Goal: Task Accomplishment & Management: Use online tool/utility

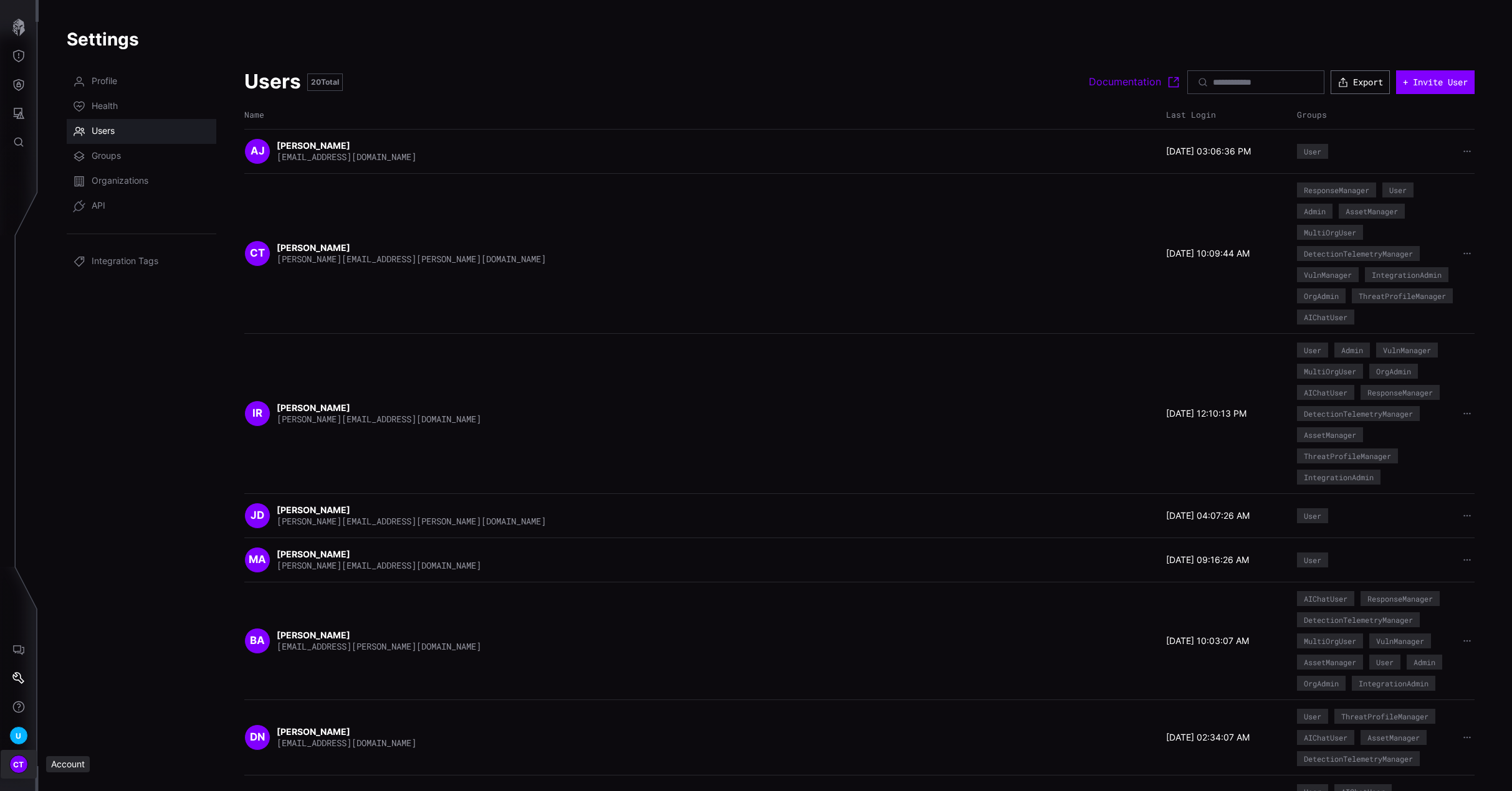
click at [19, 762] on span "CT" at bounding box center [19, 765] width 11 height 13
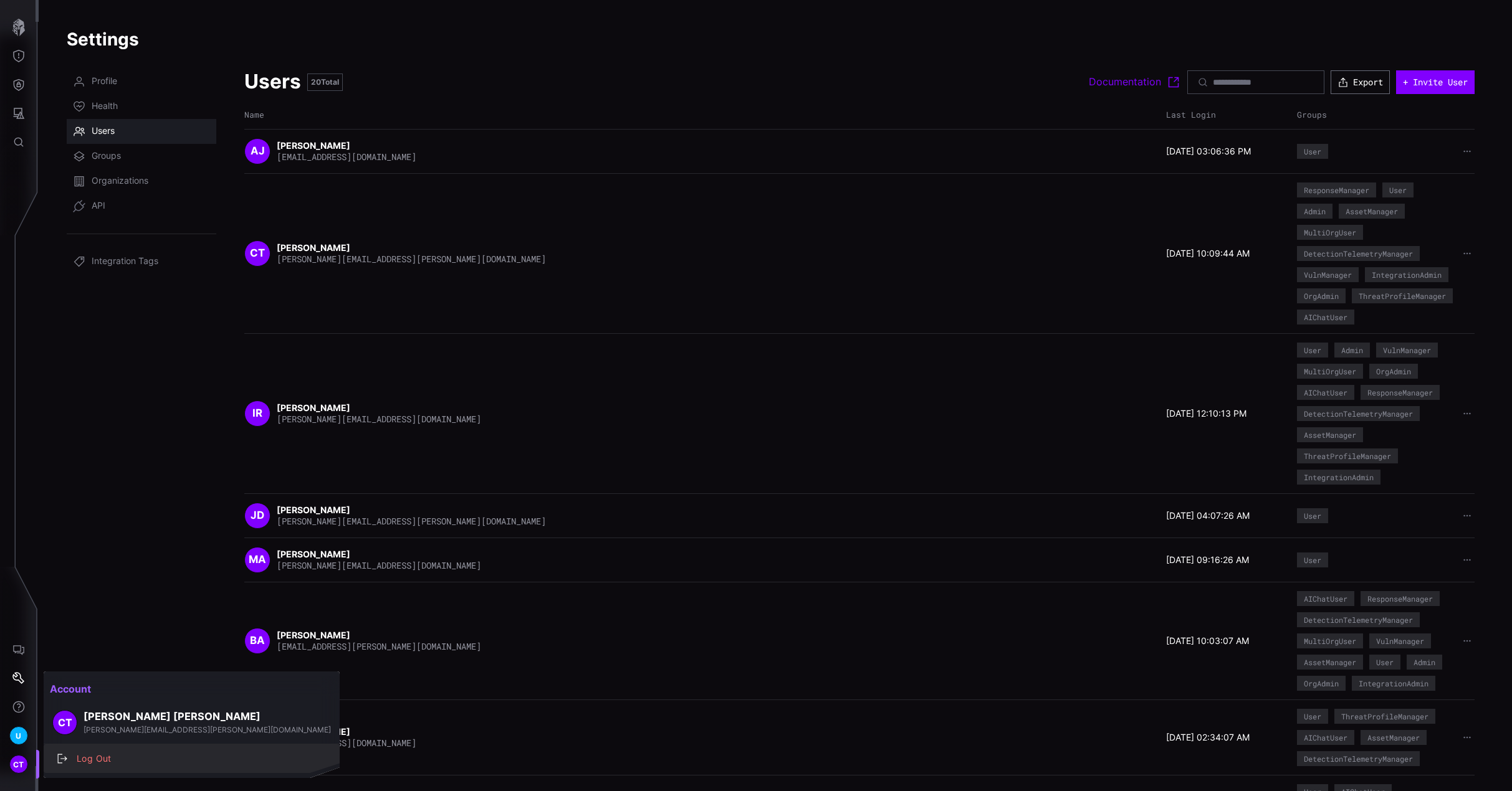
click at [101, 761] on div "Log Out" at bounding box center [198, 759] width 255 height 16
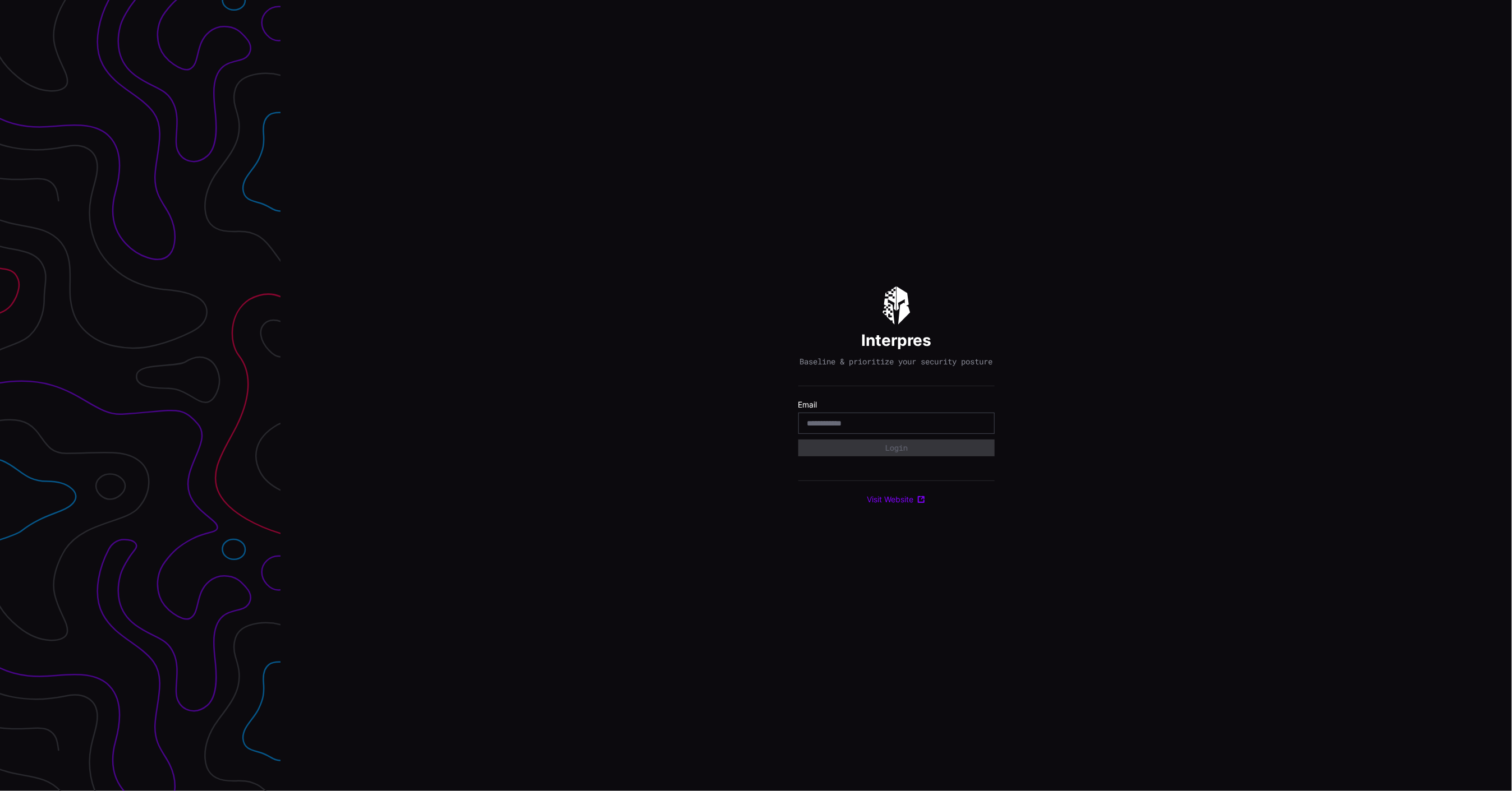
click at [872, 423] on input "email" at bounding box center [896, 423] width 178 height 10
type input "**********"
click at [889, 458] on div "Select Tenant" at bounding box center [892, 453] width 168 height 10
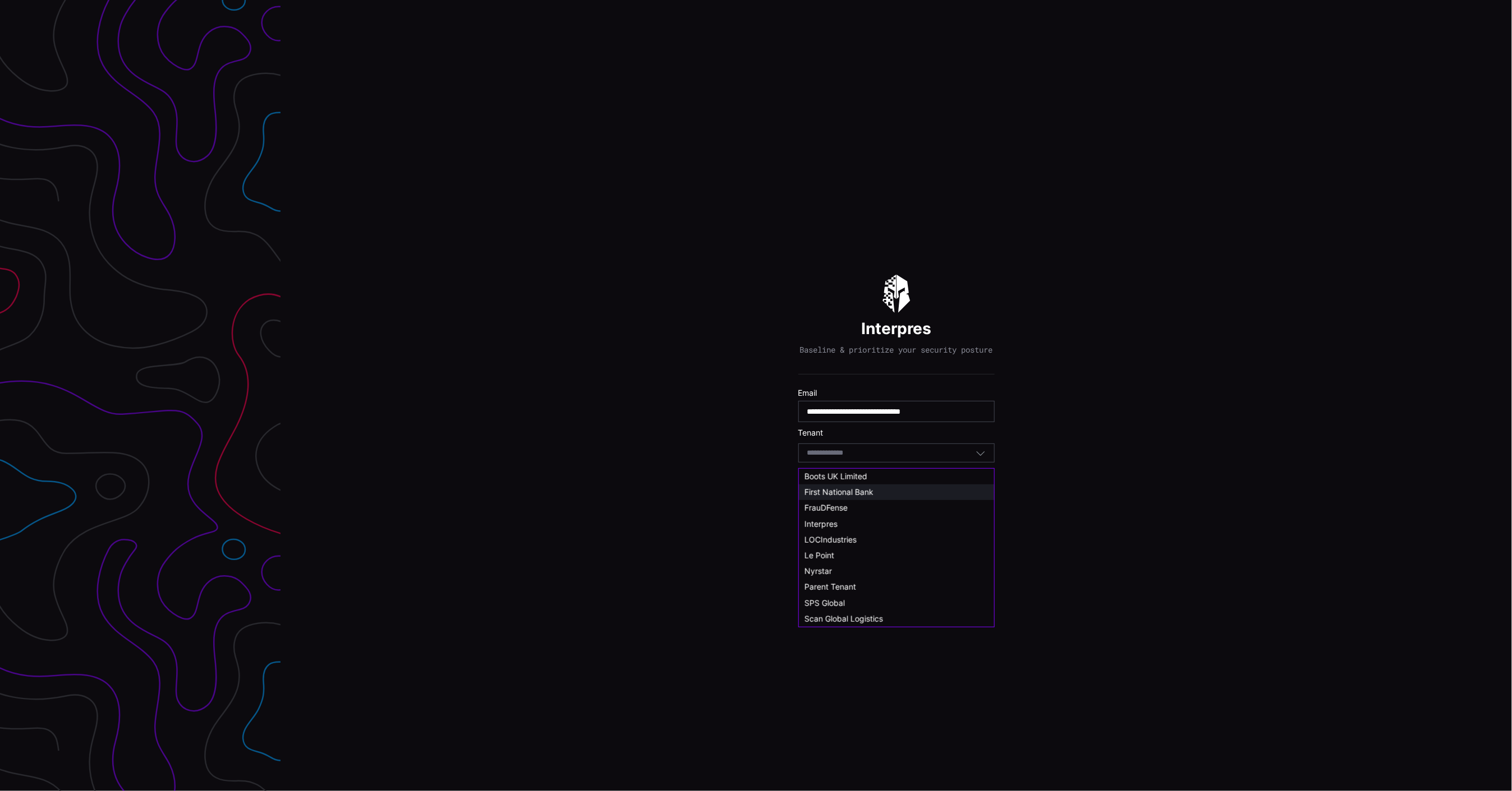
click at [869, 493] on span "First National Bank" at bounding box center [838, 492] width 69 height 10
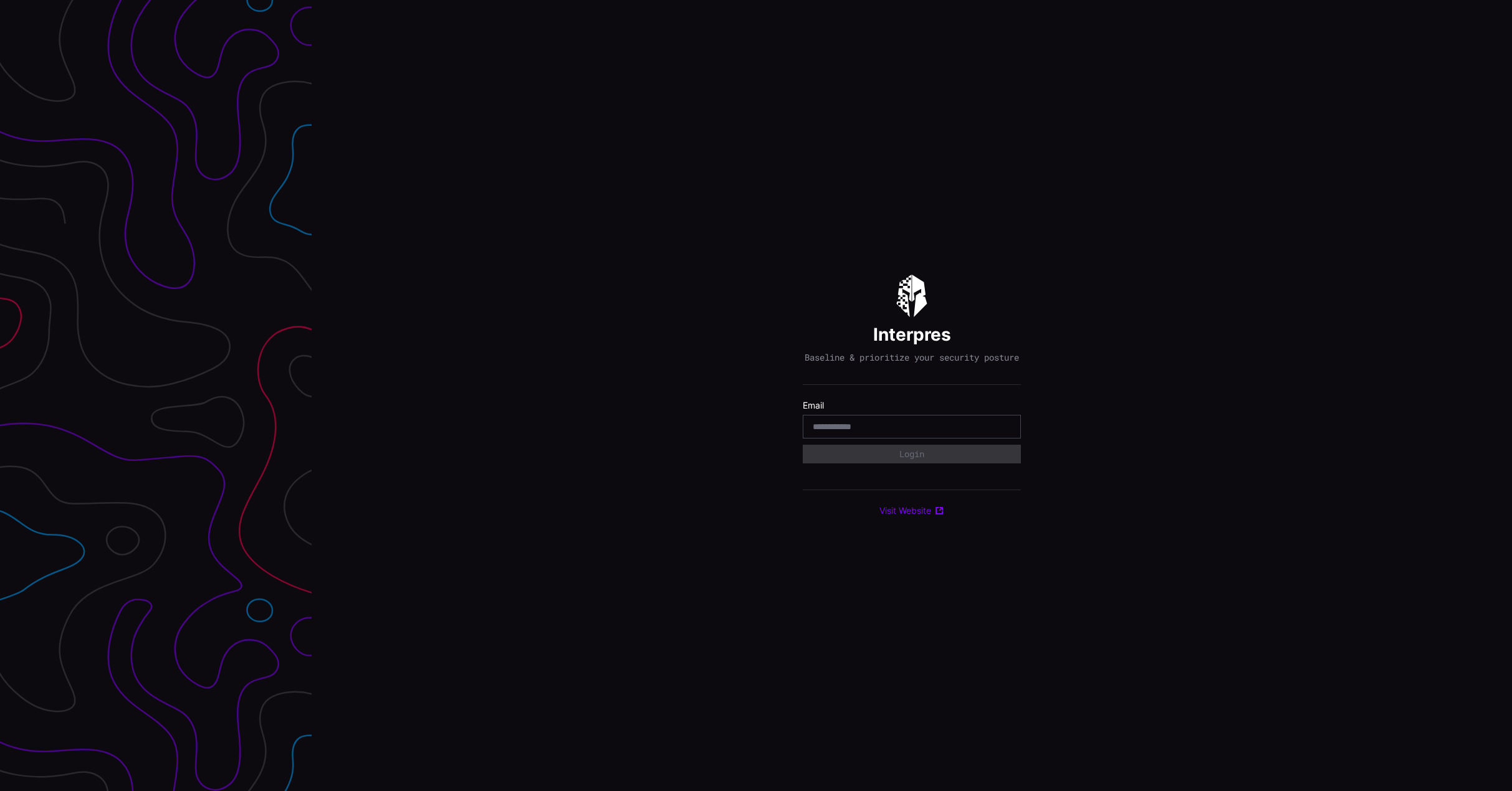
click at [896, 426] on div at bounding box center [912, 427] width 218 height 24
click at [898, 432] on input "email" at bounding box center [911, 427] width 198 height 11
type input "**********"
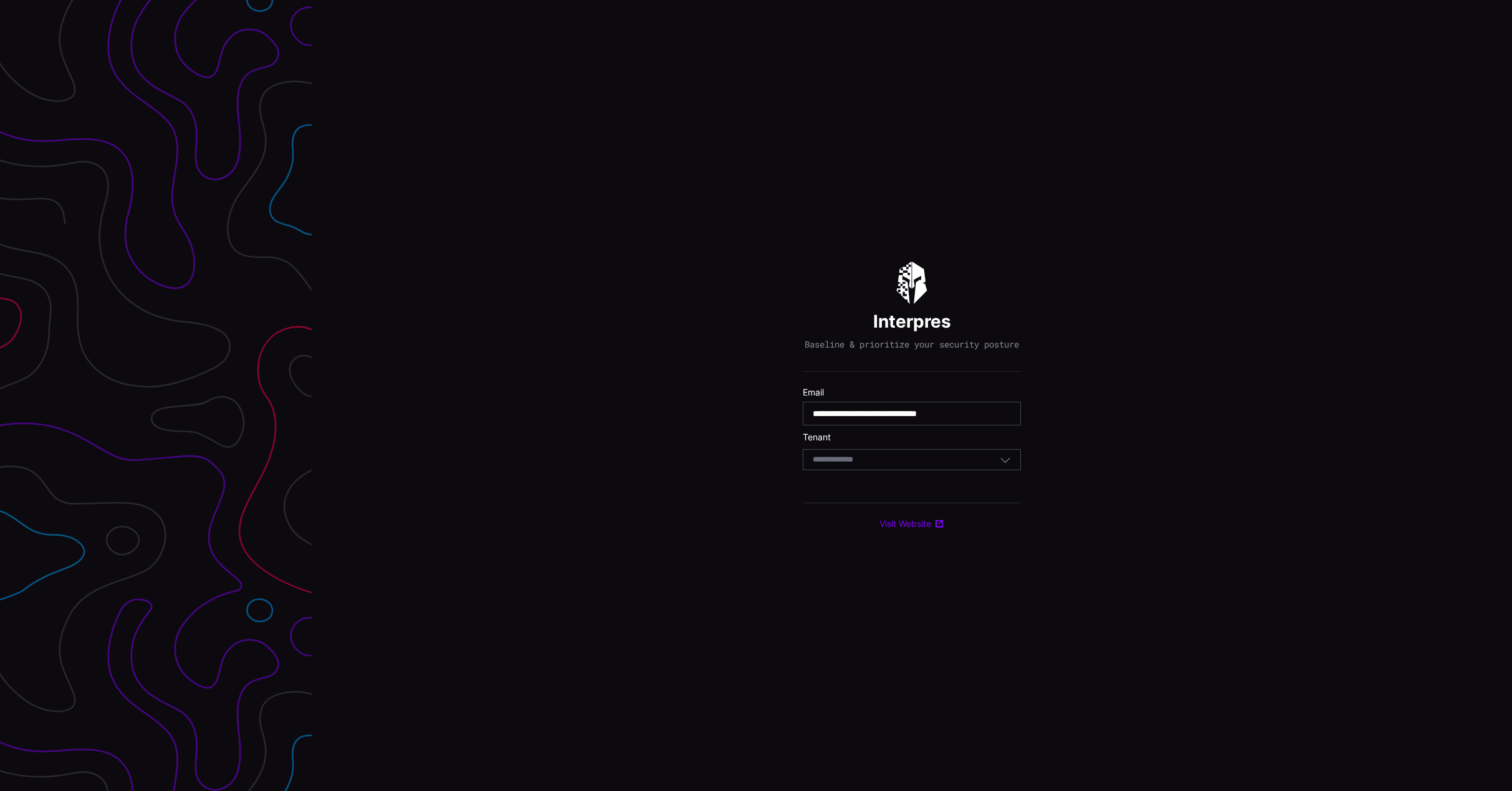
click at [903, 465] on div "Select Tenant" at bounding box center [906, 460] width 187 height 11
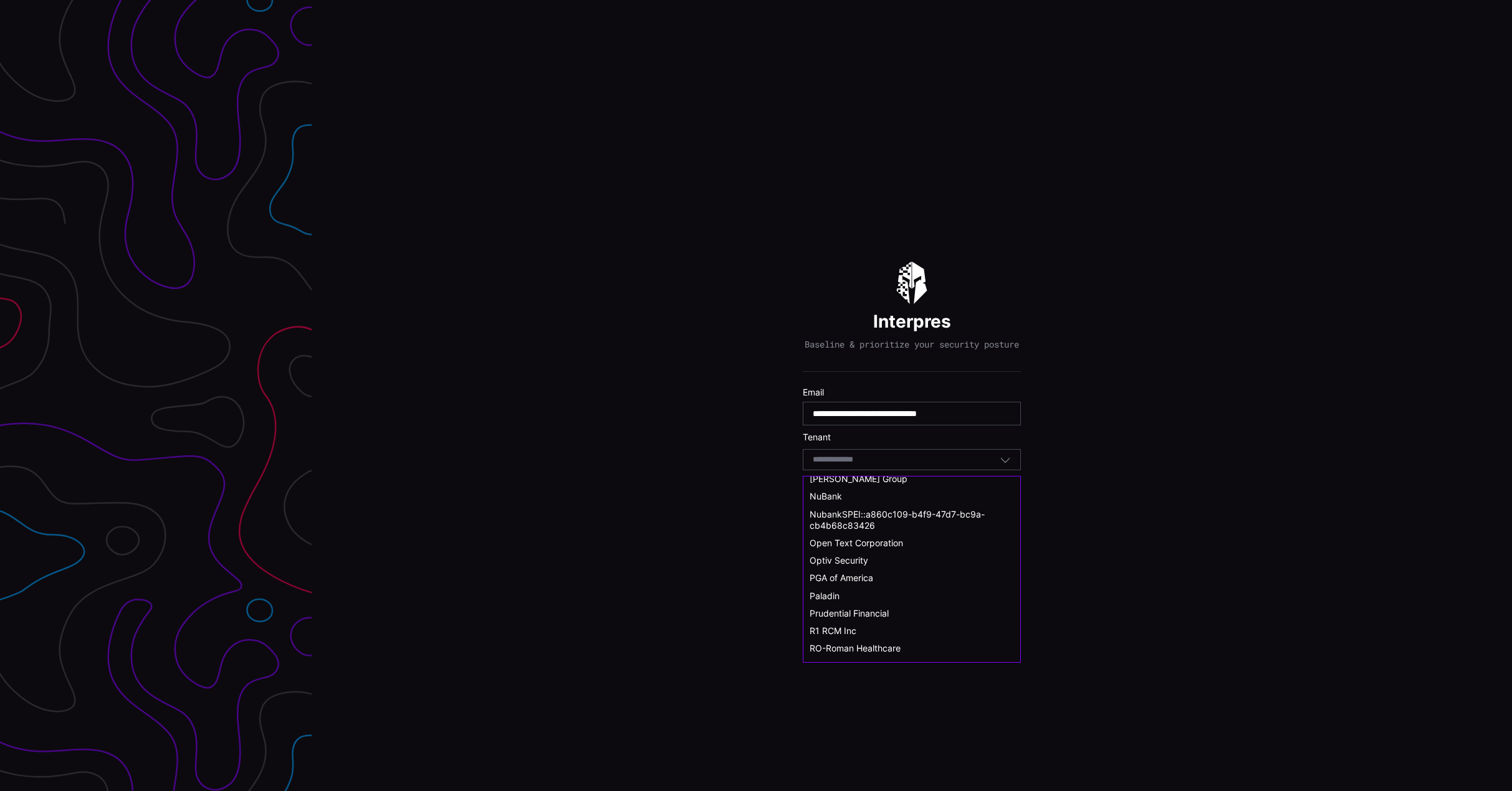
scroll to position [499, 0]
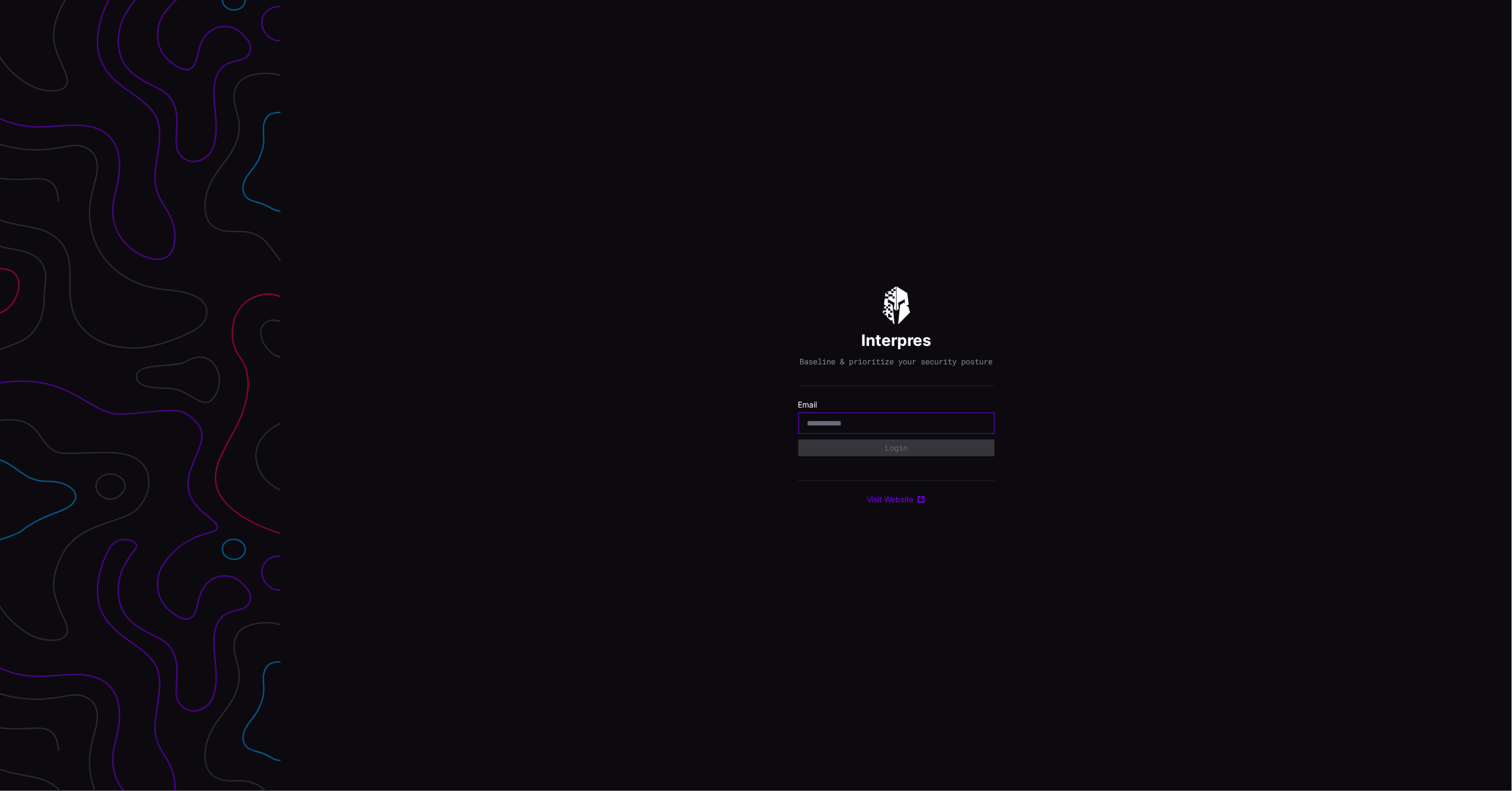
click at [842, 424] on input "email" at bounding box center [896, 423] width 178 height 10
type input "**********"
click at [901, 458] on div "Select Tenant" at bounding box center [892, 453] width 168 height 10
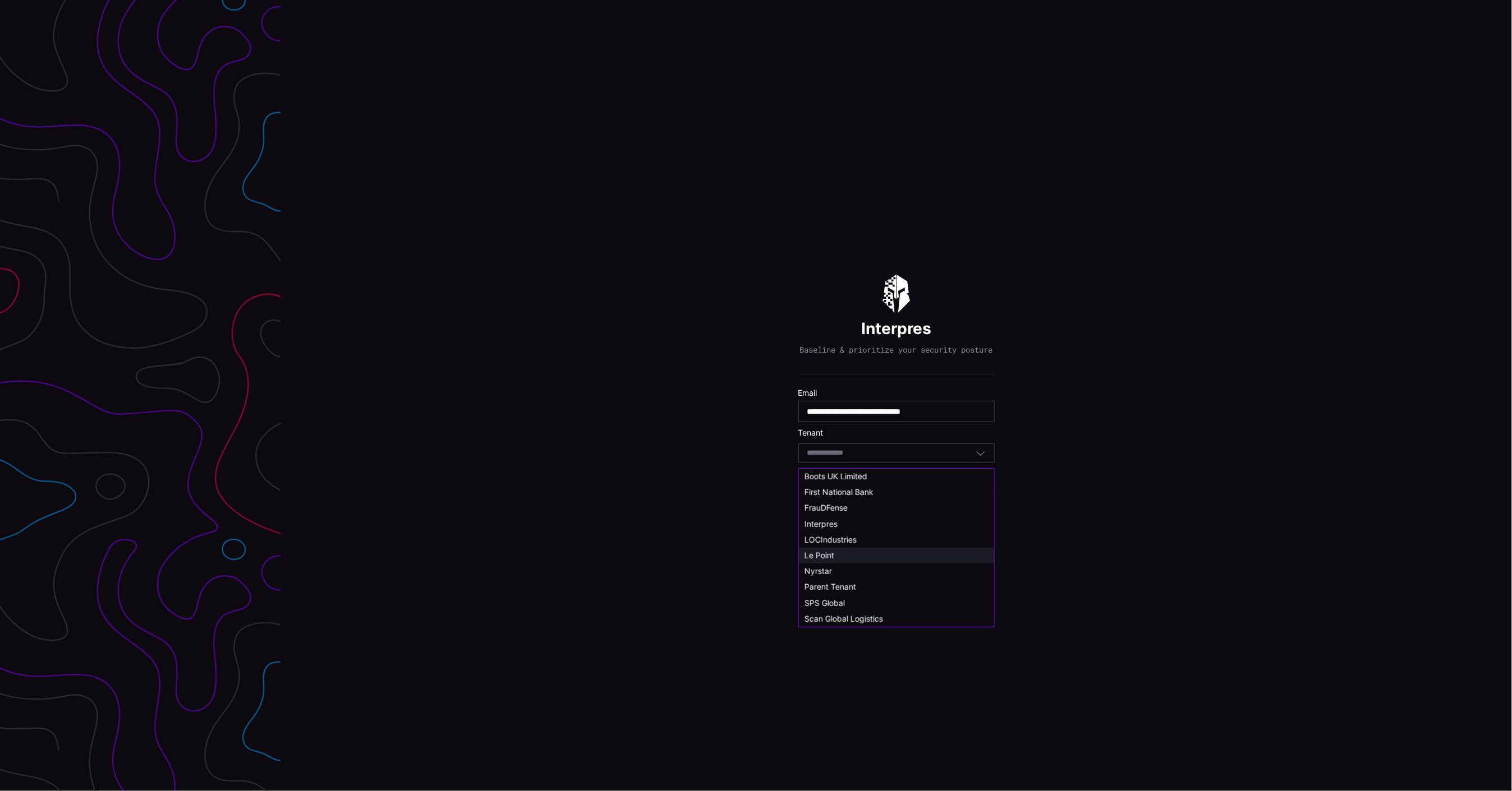
click at [831, 549] on div "Le Point" at bounding box center [896, 555] width 195 height 16
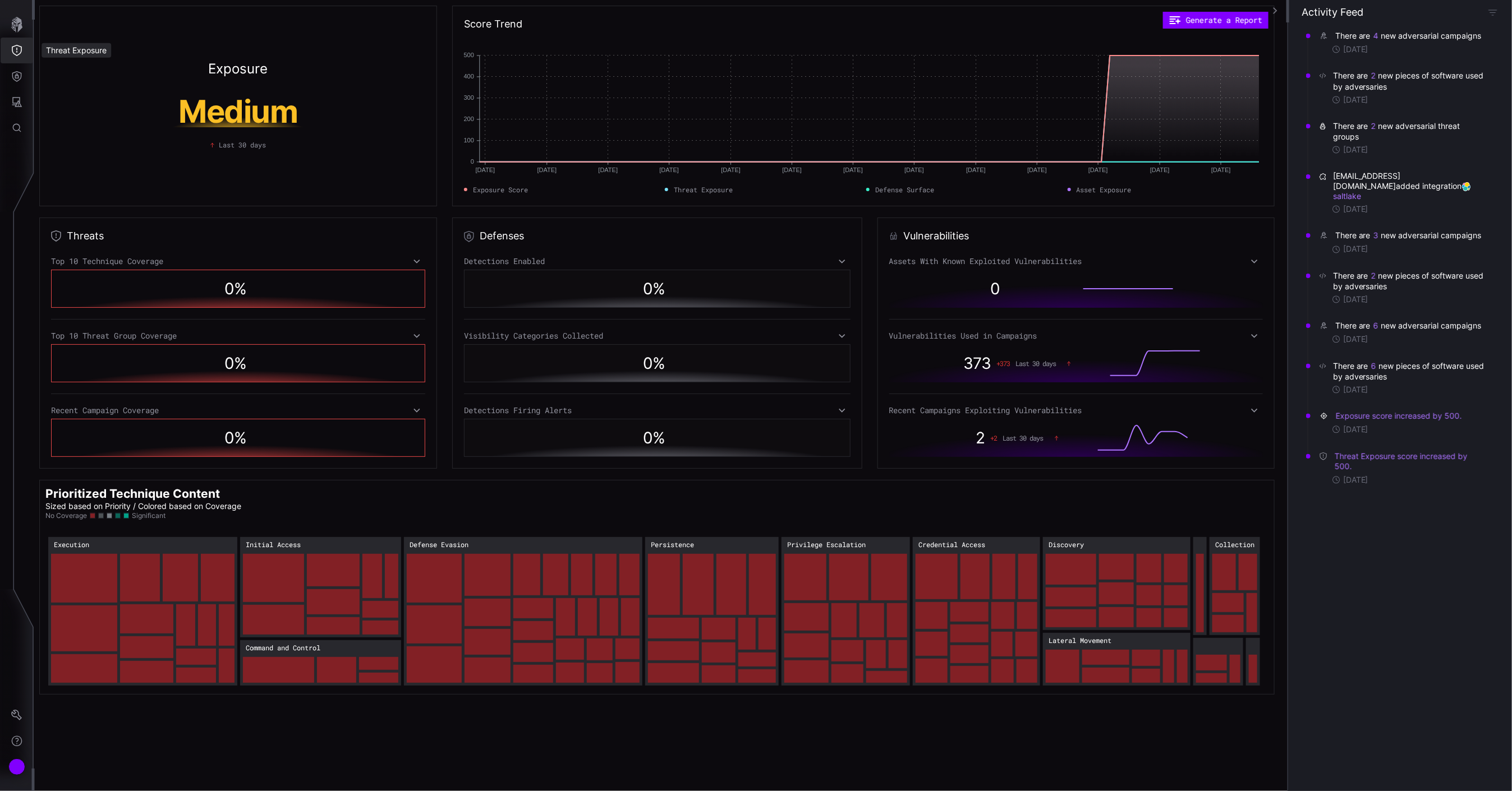
click at [18, 55] on icon "Threat Exposure" at bounding box center [17, 50] width 10 height 11
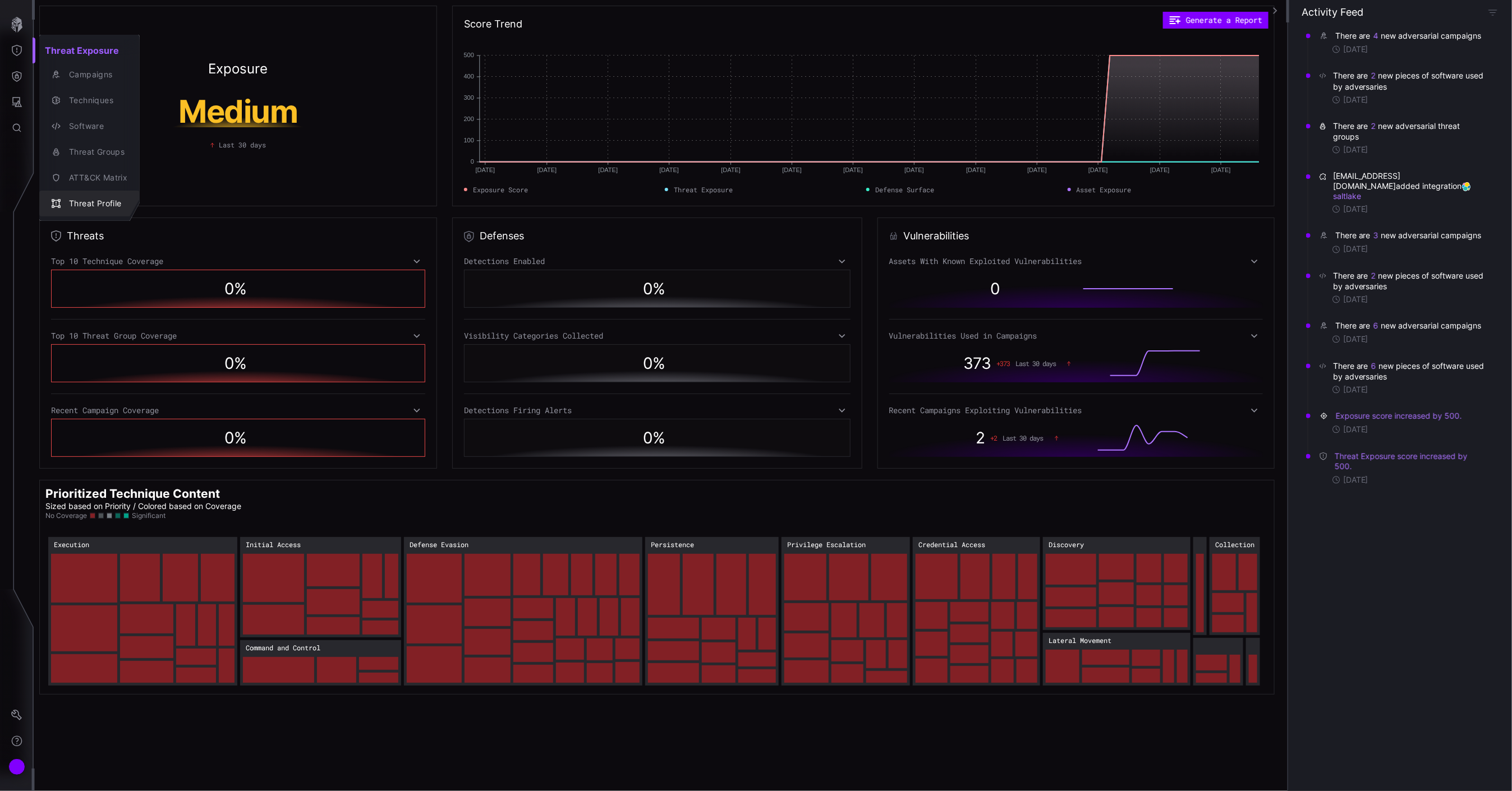
click at [109, 196] on div "Threat Profile" at bounding box center [89, 203] width 92 height 16
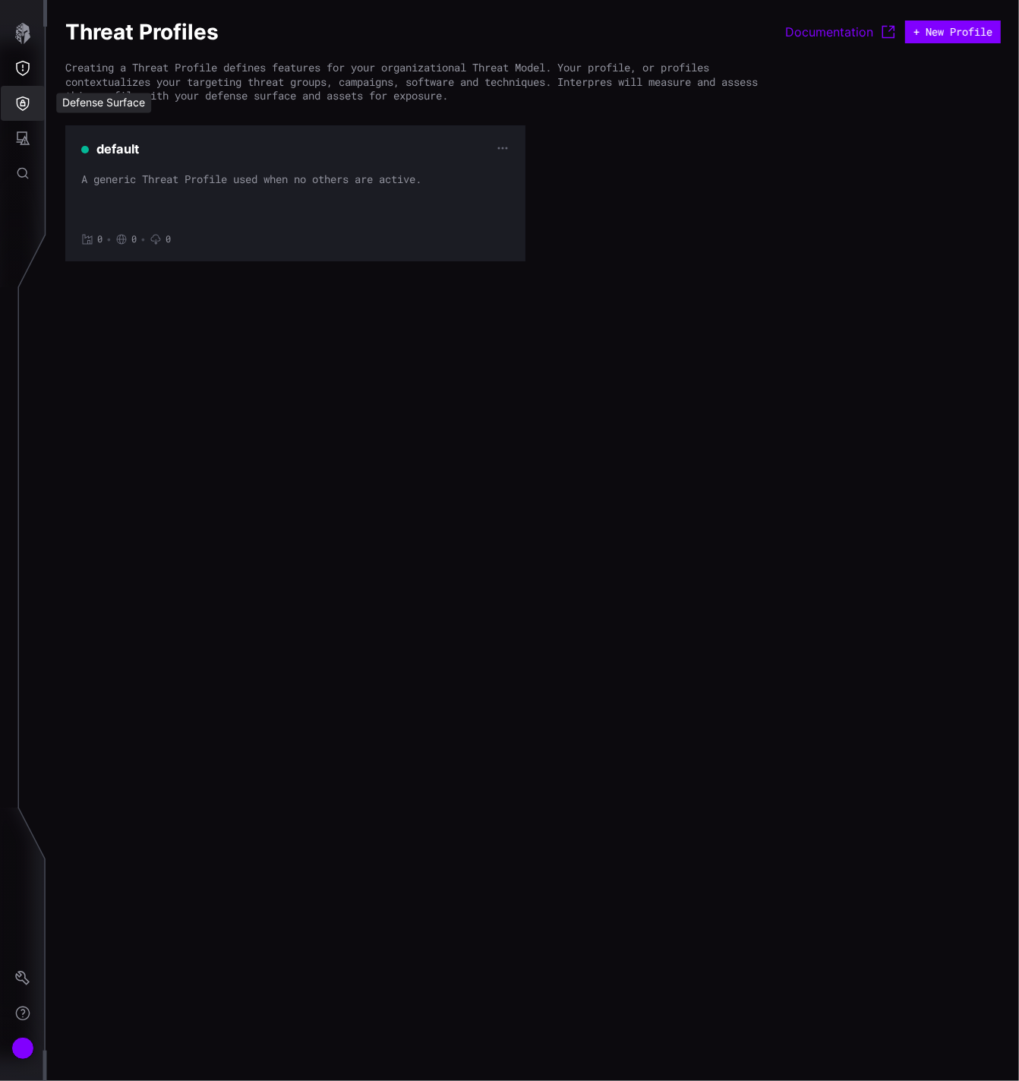
click at [21, 91] on button "Defense Surface" at bounding box center [23, 103] width 44 height 35
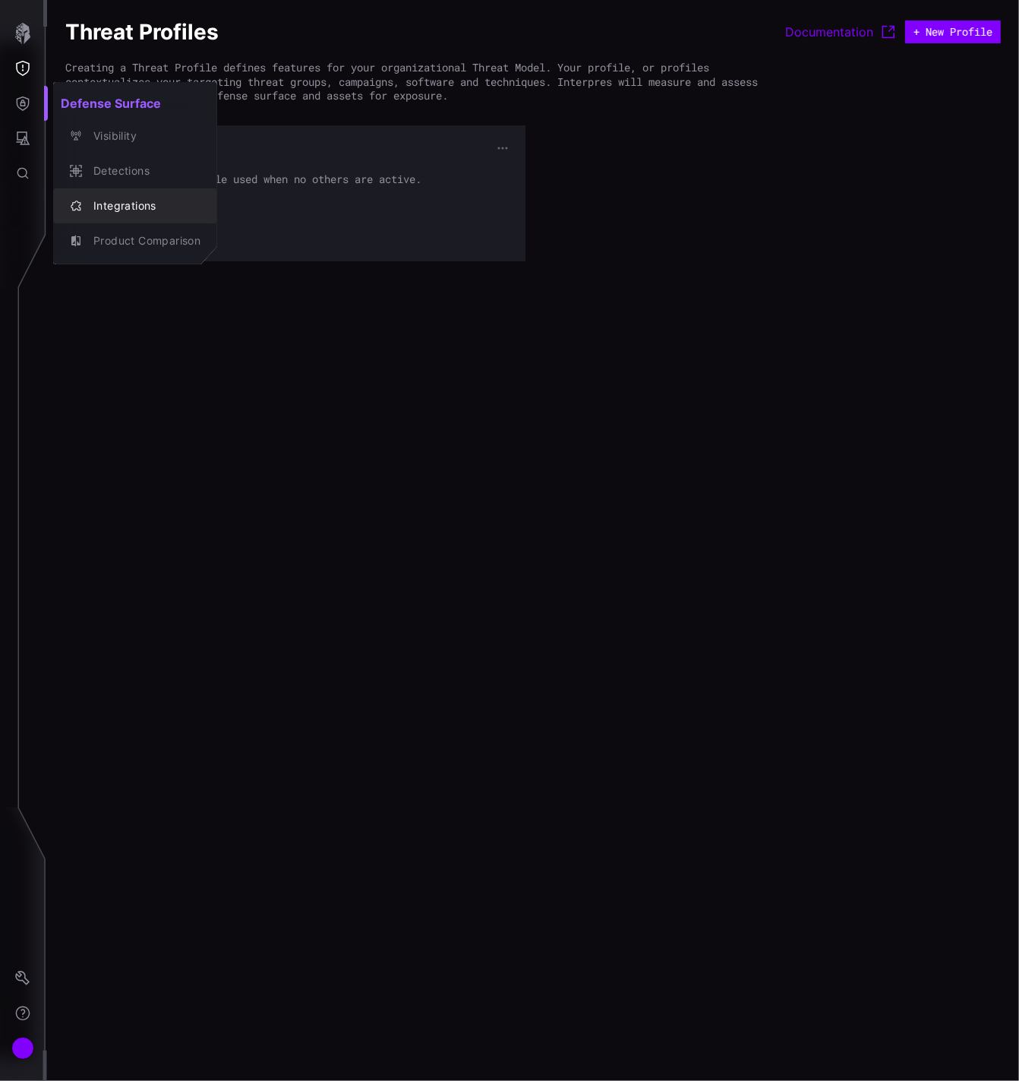
click at [114, 200] on div "Integrations" at bounding box center [143, 206] width 115 height 19
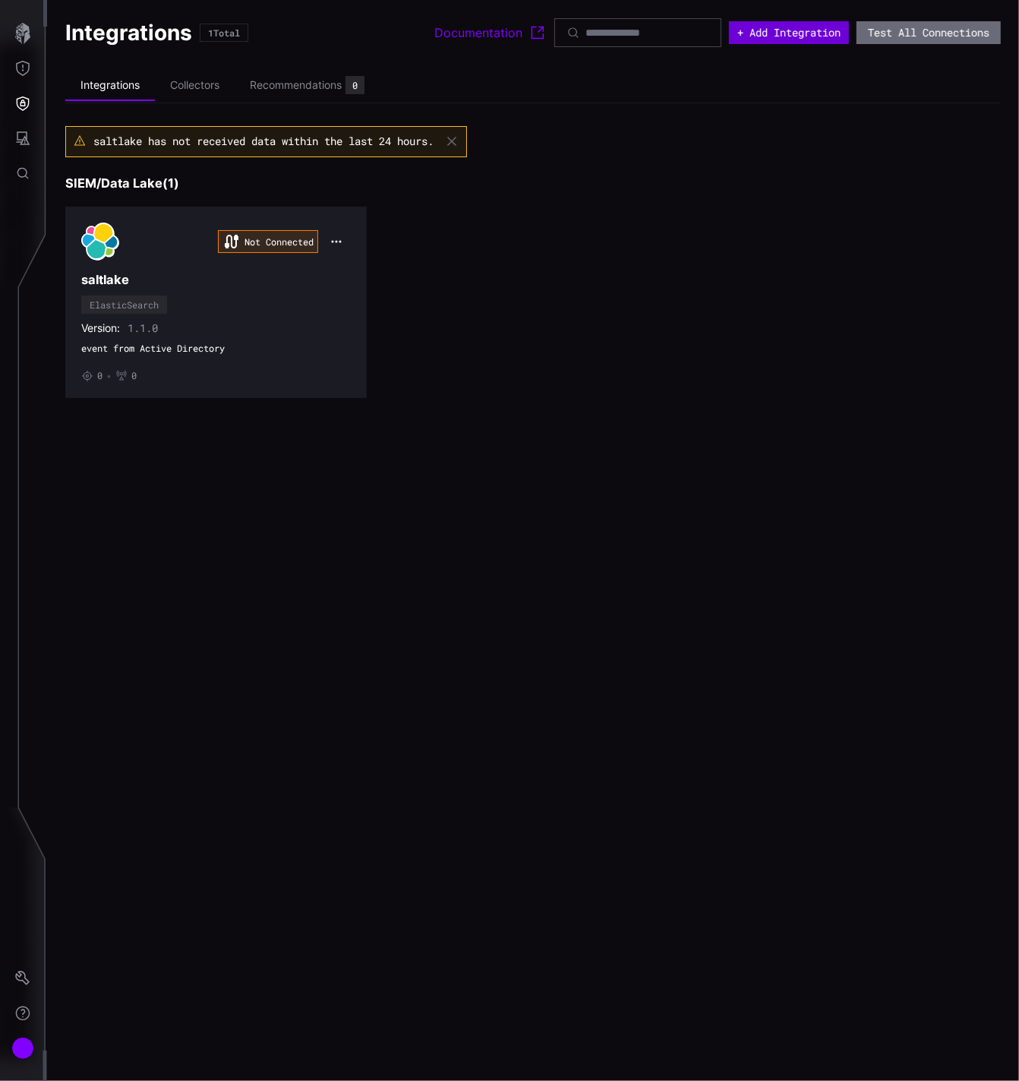
click at [795, 32] on button "+ Add Integration" at bounding box center [789, 32] width 120 height 23
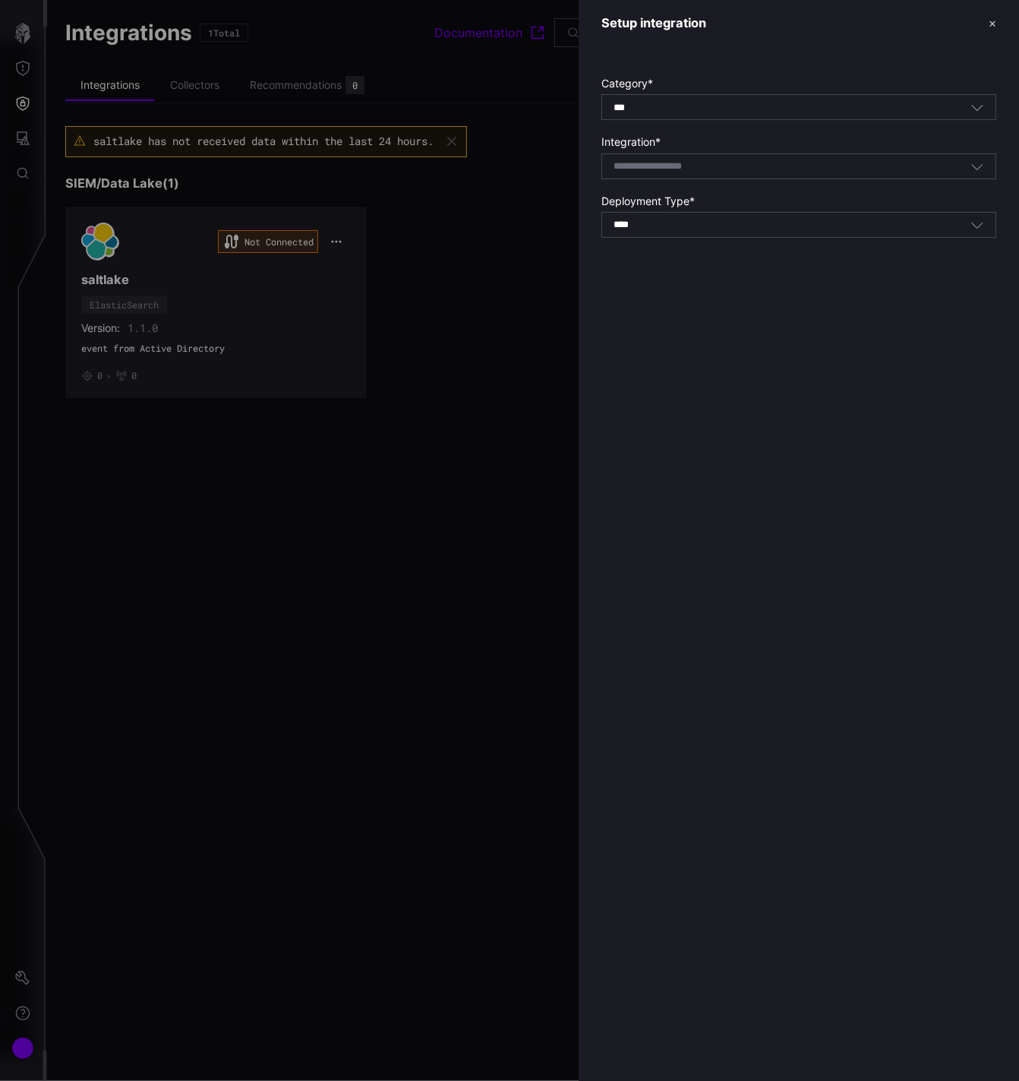
click at [974, 164] on icon "button" at bounding box center [977, 166] width 14 height 14
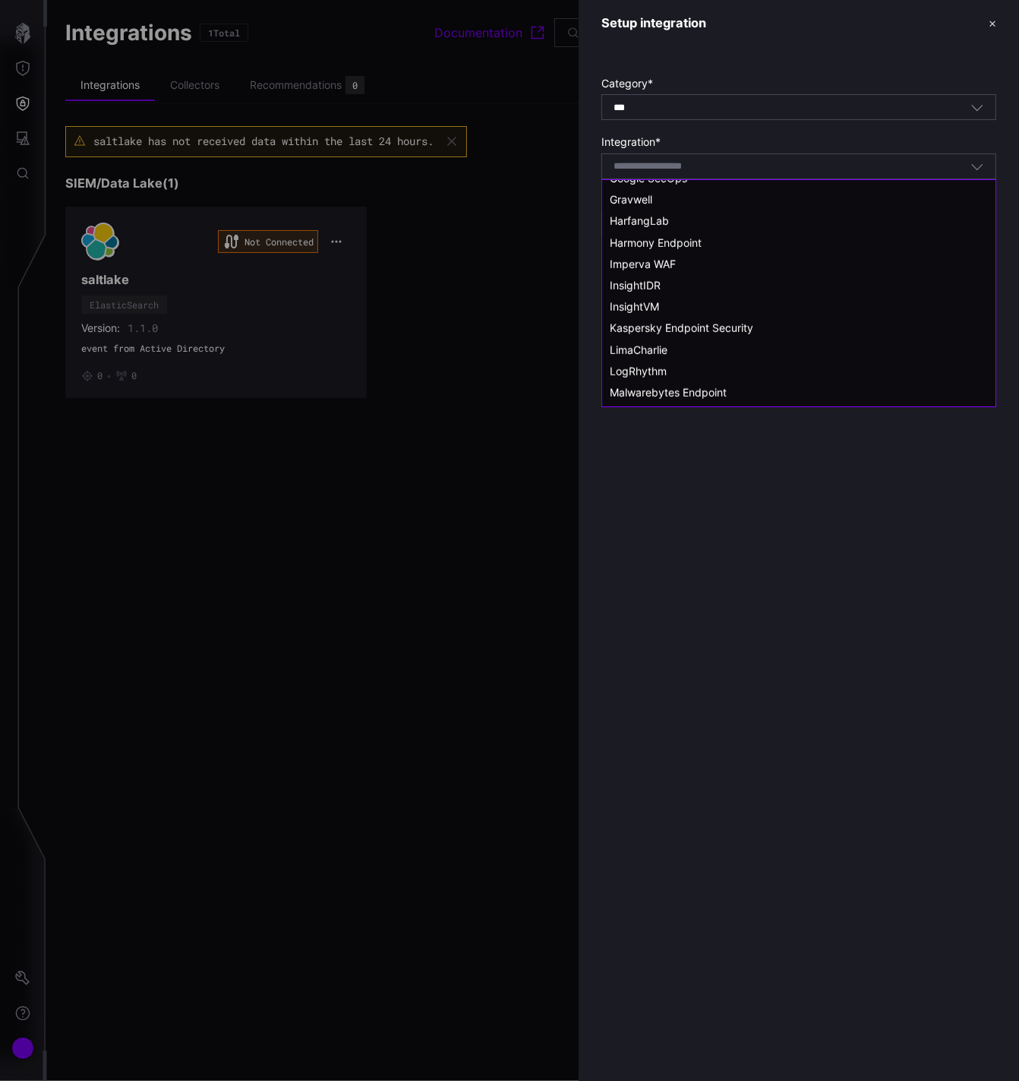
scroll to position [844, 0]
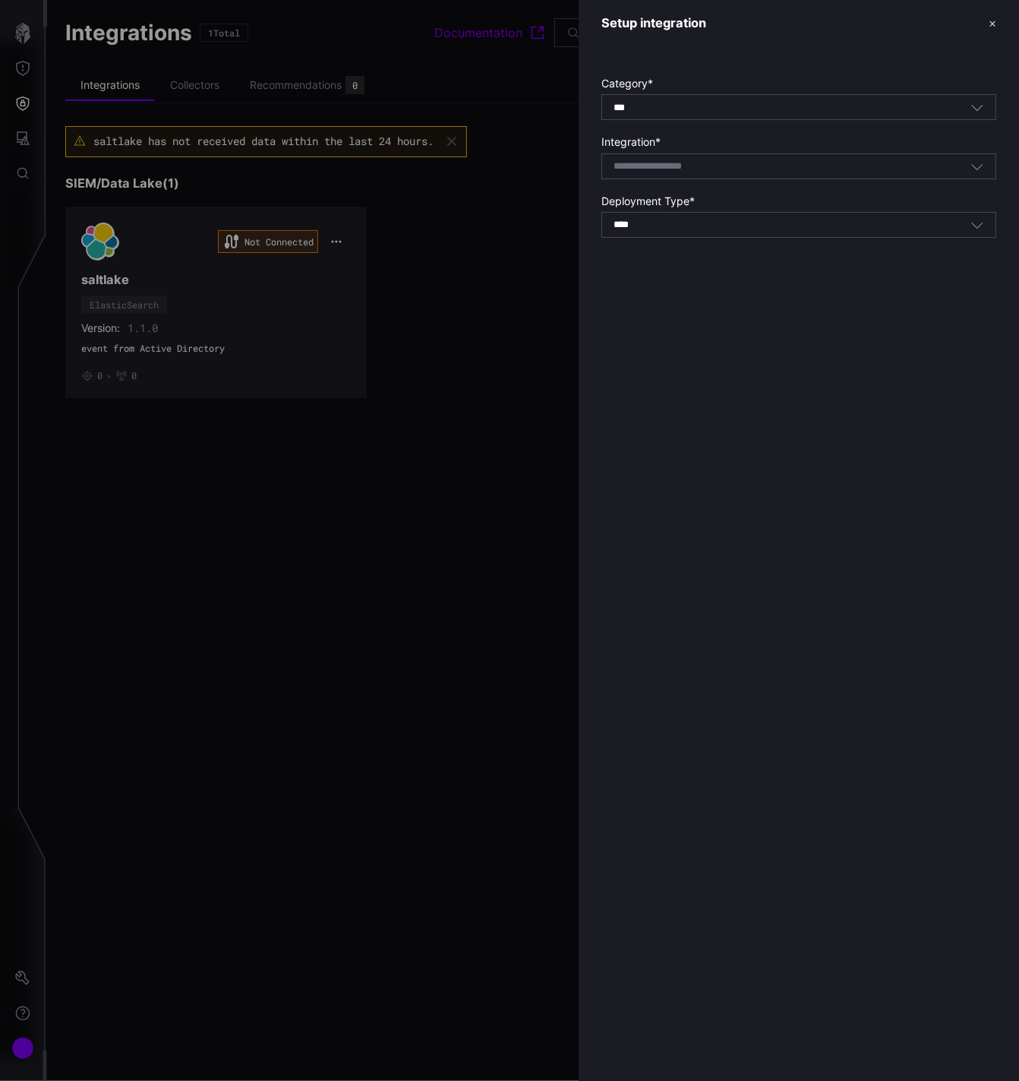
click at [27, 103] on div at bounding box center [509, 540] width 1019 height 1081
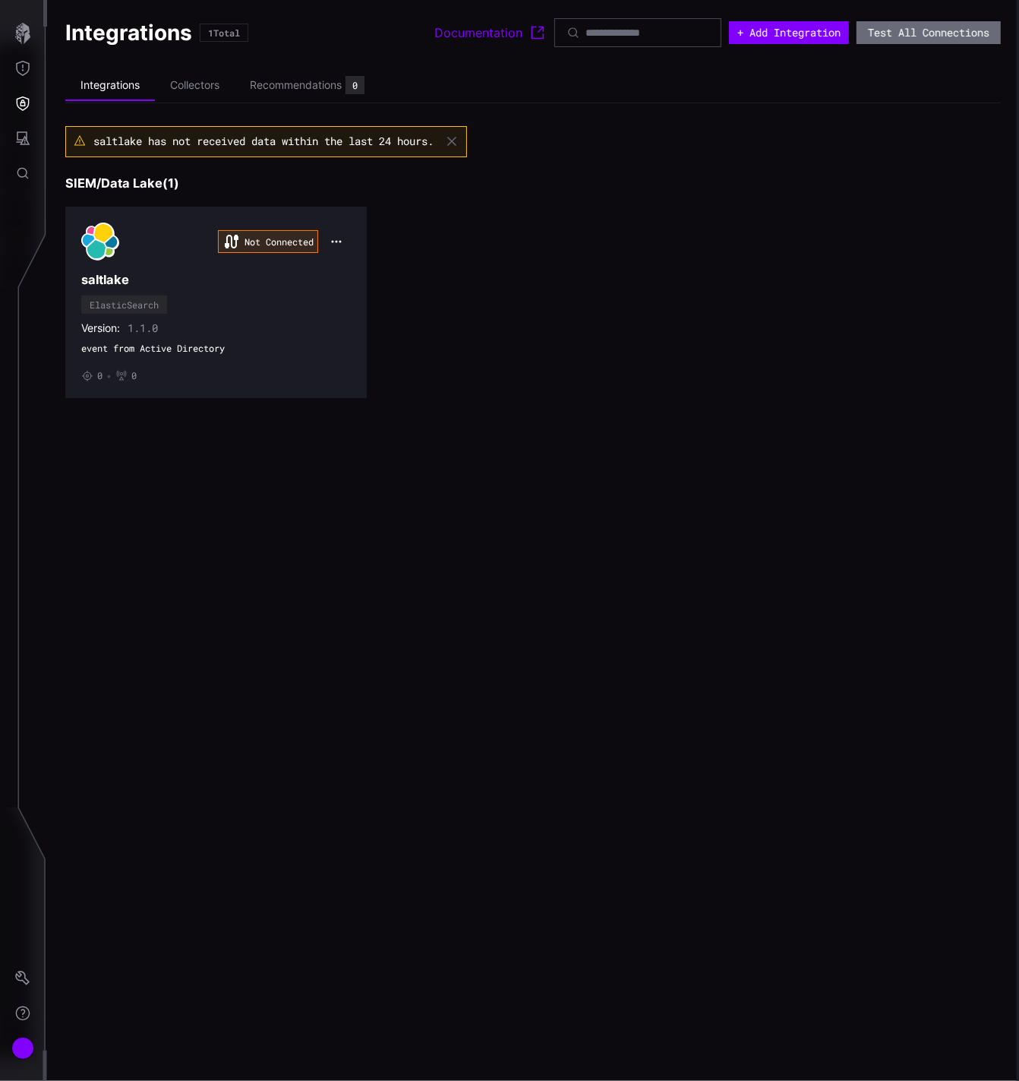
click at [19, 99] on icon "Defense Surface" at bounding box center [22, 103] width 15 height 15
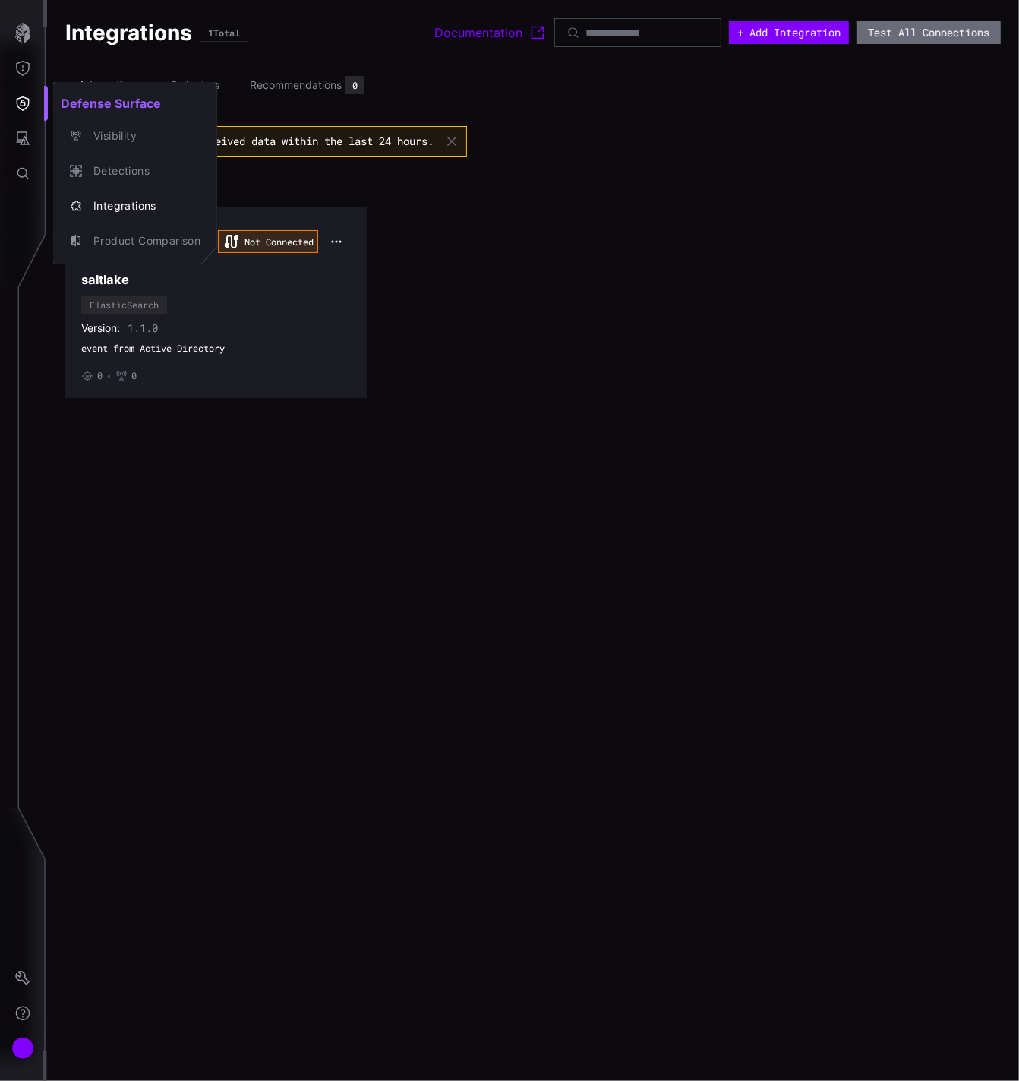
click at [817, 38] on div at bounding box center [509, 540] width 1019 height 1081
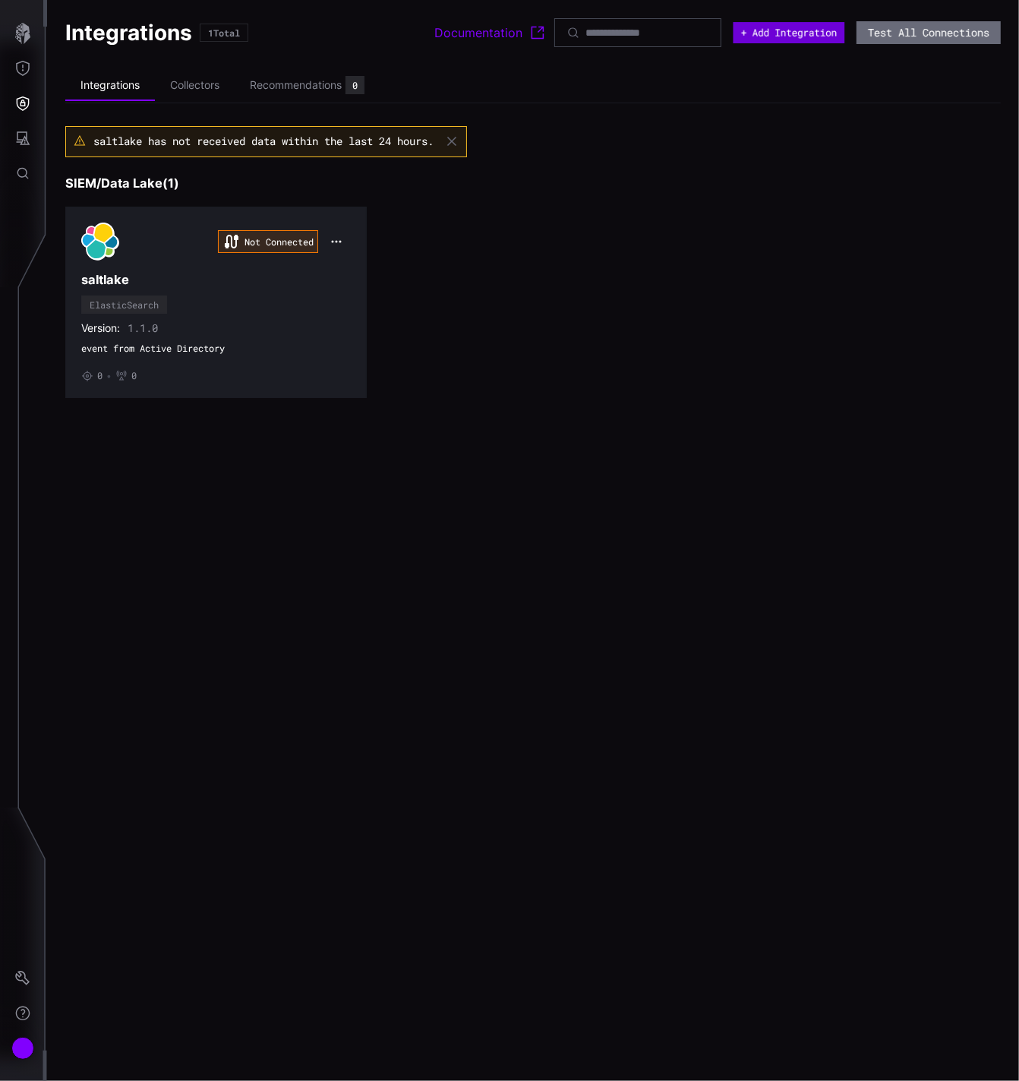
click at [809, 34] on button "+ Add Integration" at bounding box center [790, 32] width 112 height 21
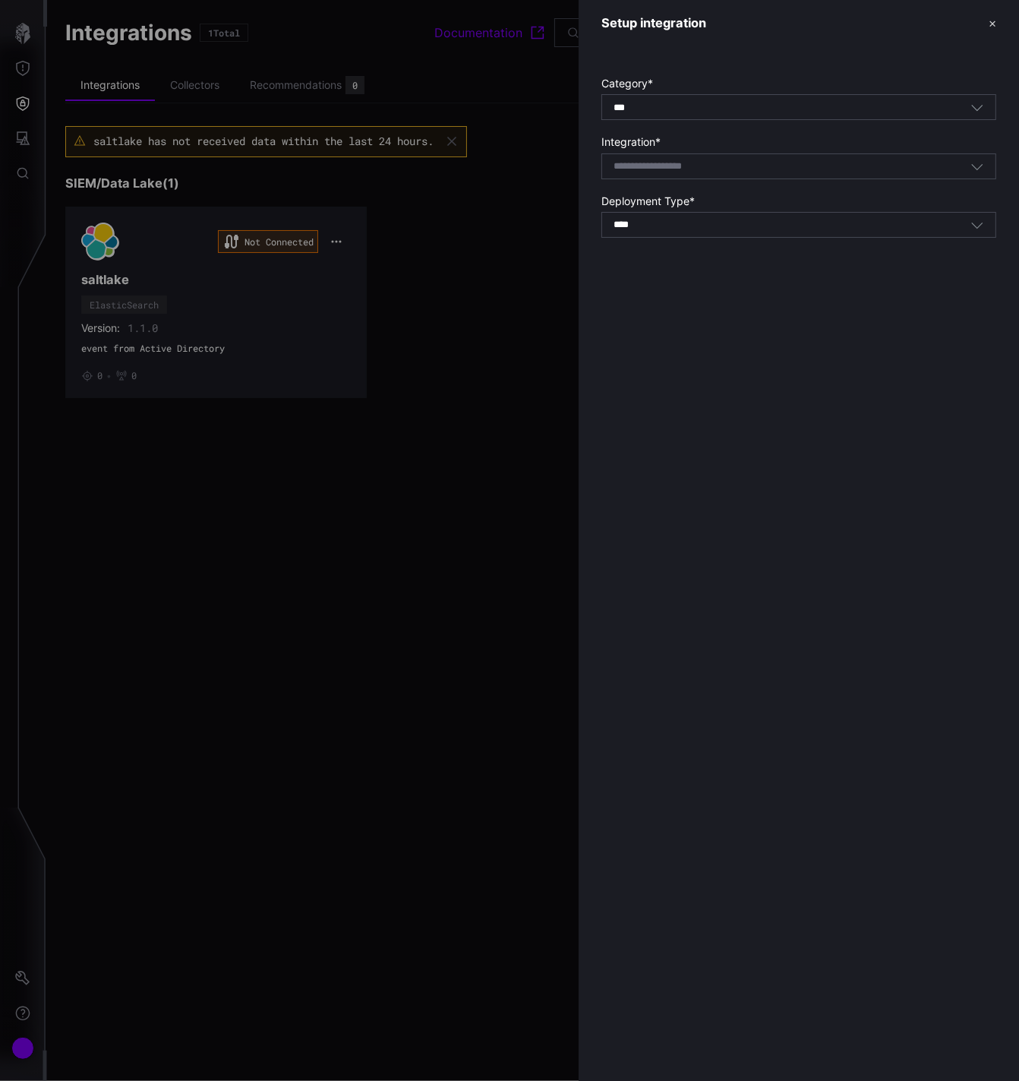
click at [976, 168] on icon "button" at bounding box center [977, 167] width 11 height 6
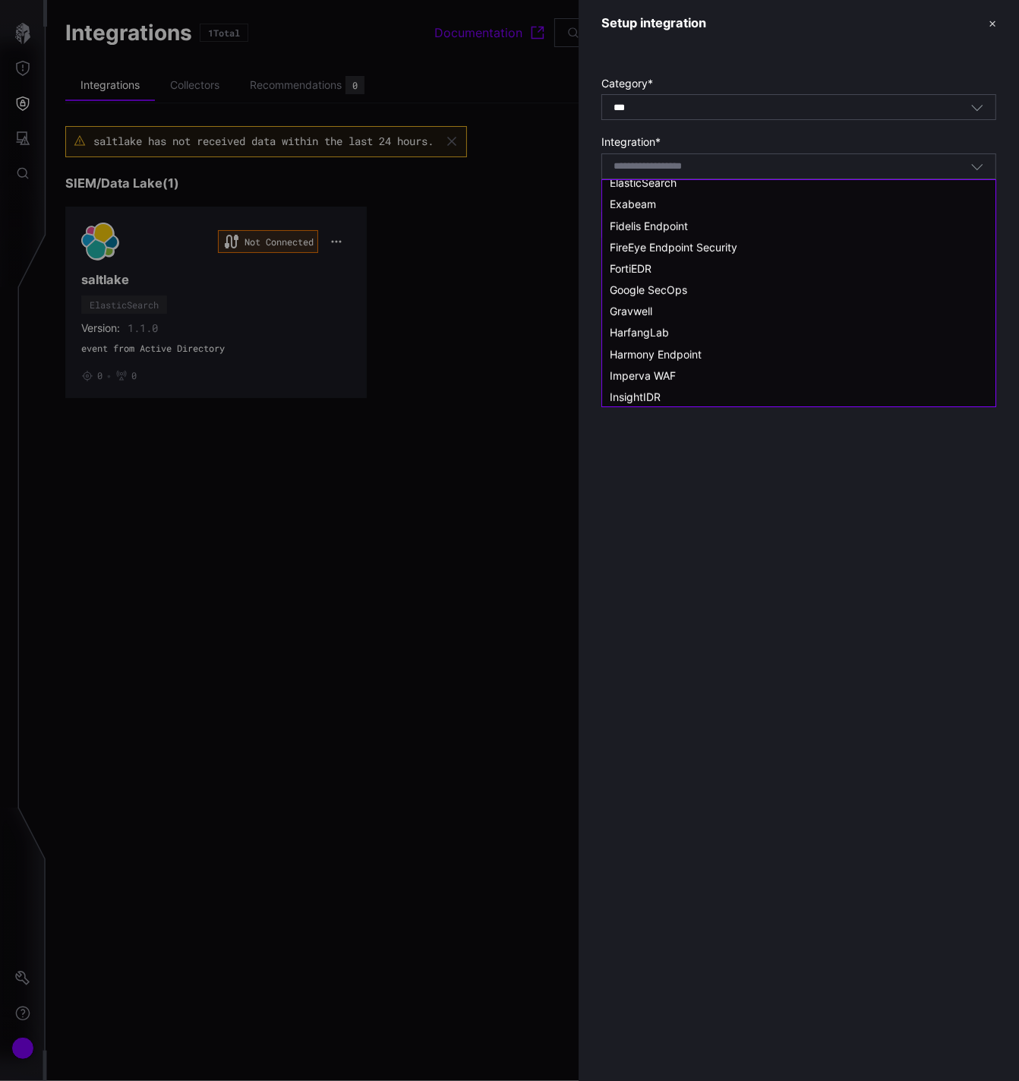
scroll to position [510, 0]
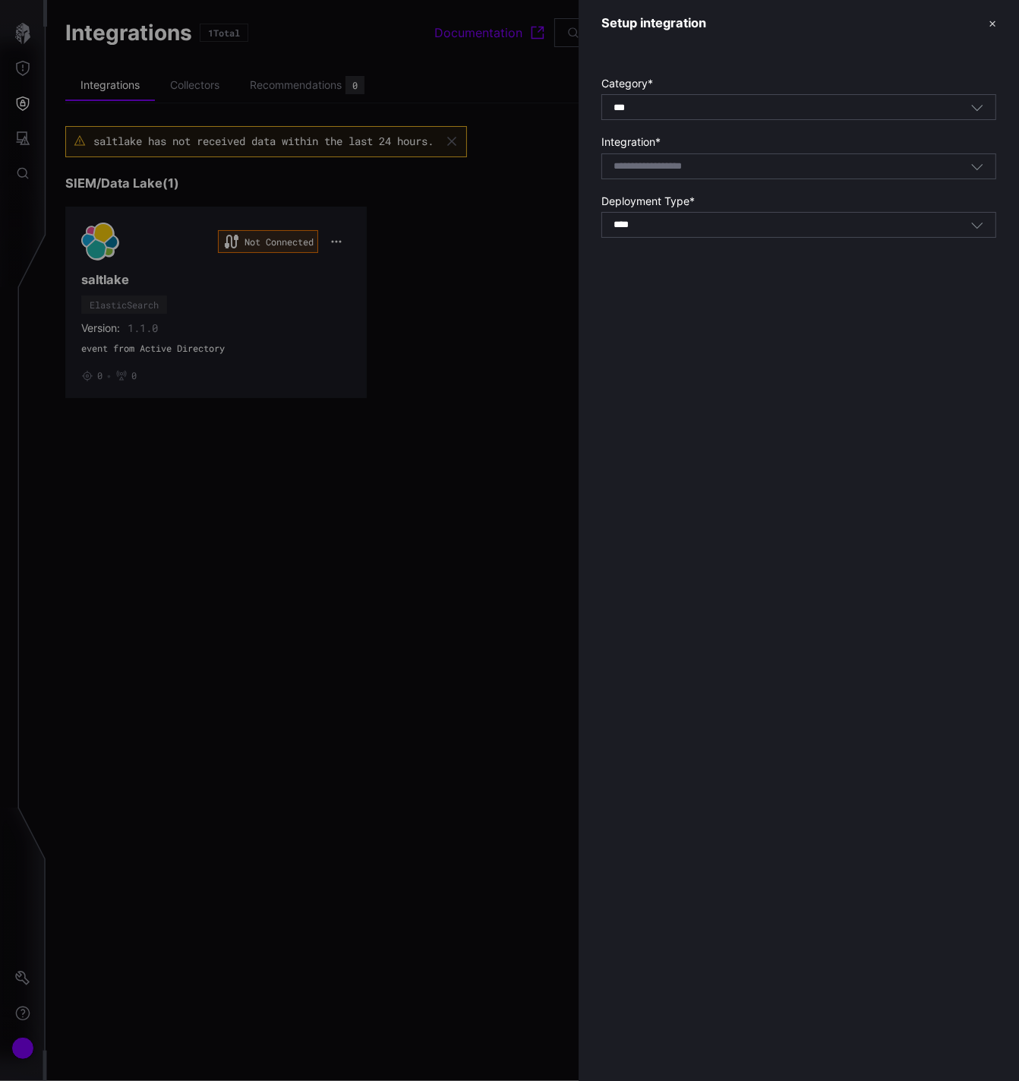
click at [521, 538] on div at bounding box center [509, 540] width 1019 height 1081
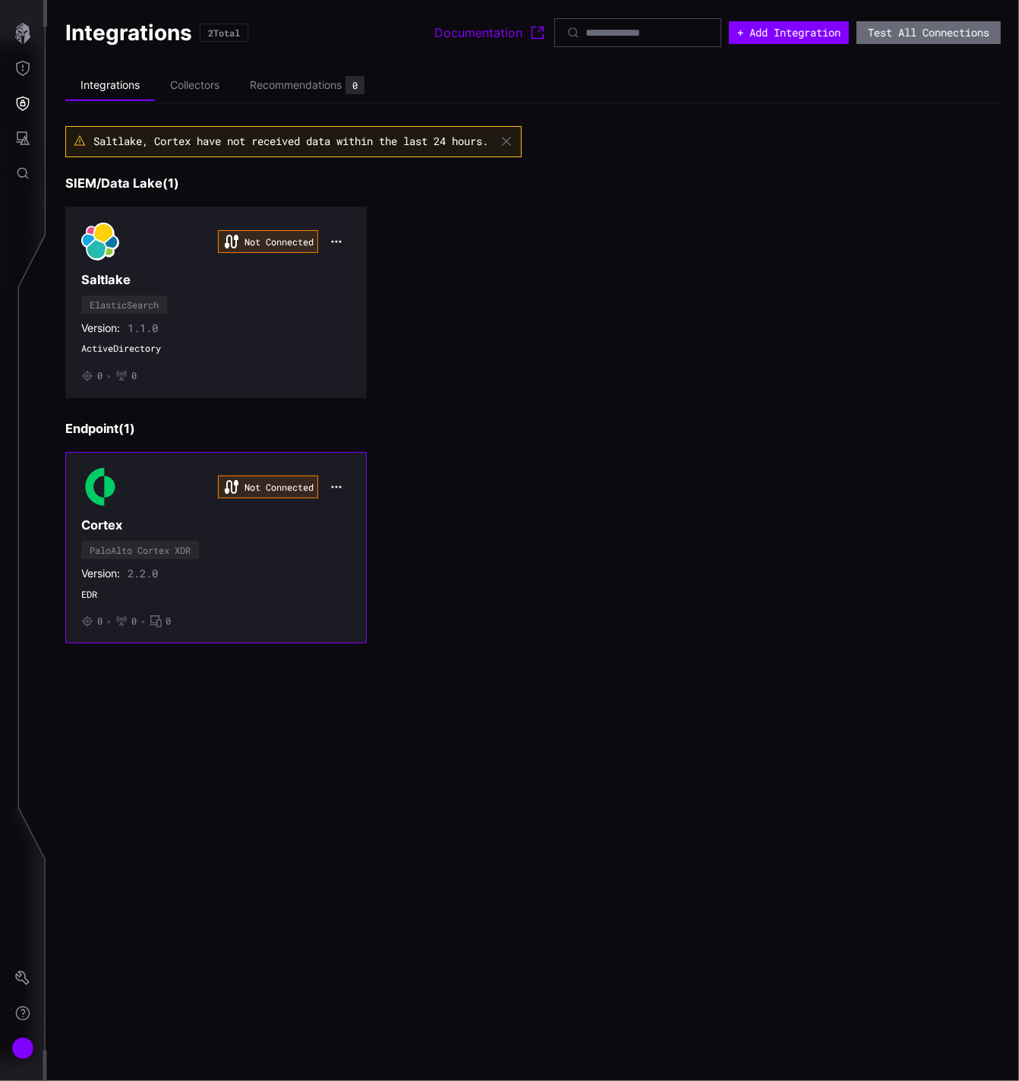
click at [321, 519] on h3 "Cortex" at bounding box center [216, 525] width 270 height 16
